Goal: Navigation & Orientation: Go to known website

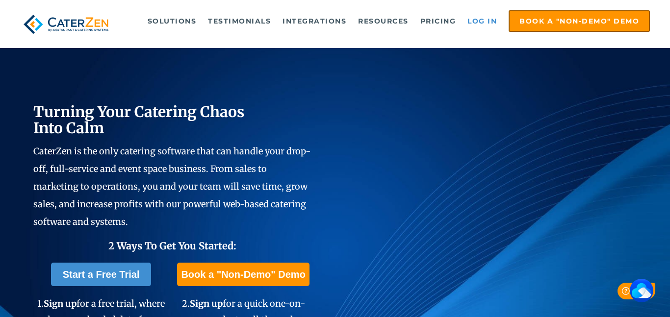
click at [486, 21] on link "Log in" at bounding box center [481, 21] width 39 height 20
